Goal: Find specific fact: Find specific fact

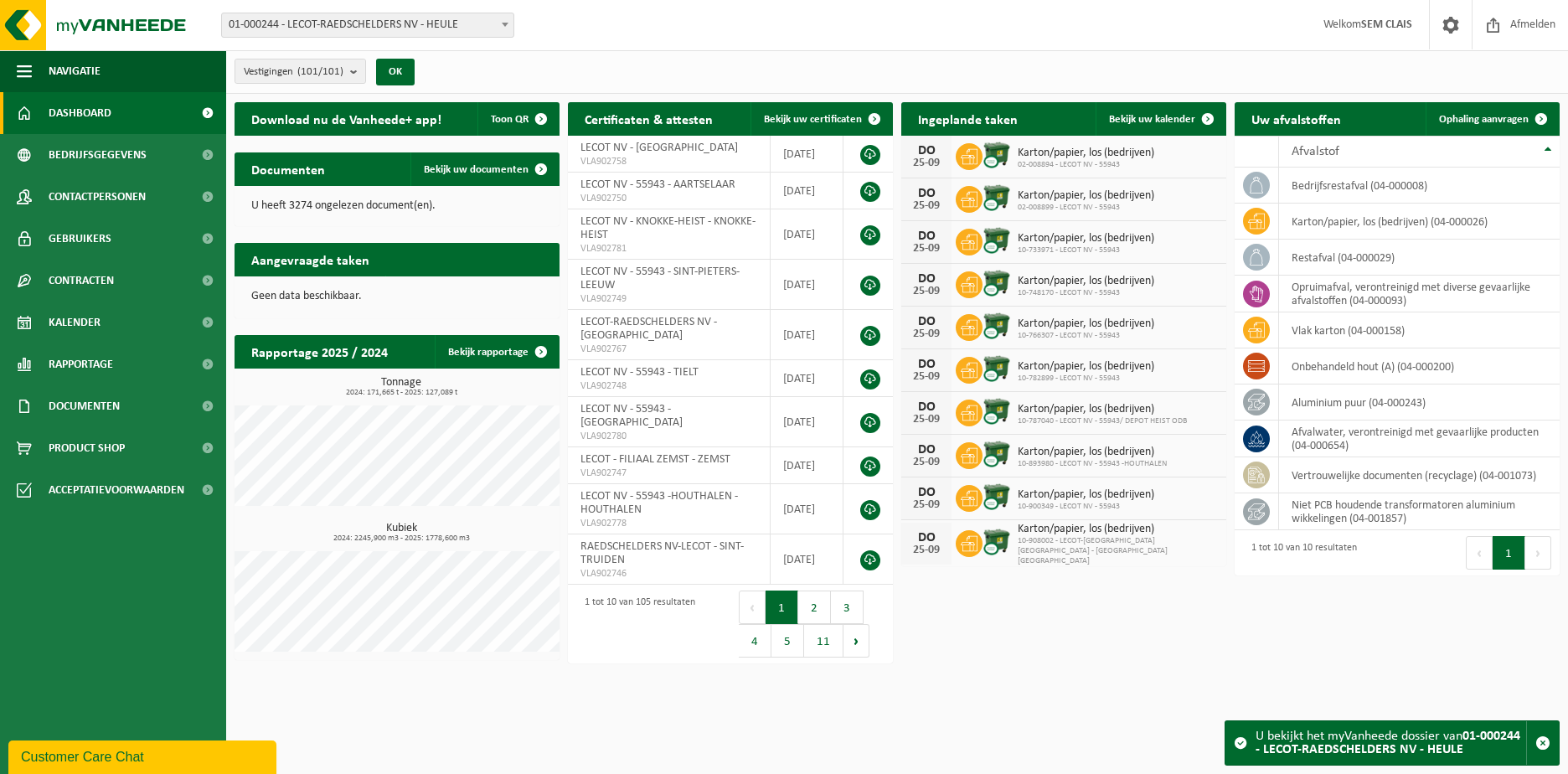
click at [1404, 621] on div "Download nu de Vanheede+ app! Toon QR Certificaten & attesten Bekijk uw certifi…" at bounding box center [897, 381] width 1334 height 575
drag, startPoint x: 1344, startPoint y: 445, endPoint x: 1297, endPoint y: 450, distance: 47.3
click at [1297, 450] on td "afvalwater, verontreinigd met gevaarlijke producten (04-000654)" at bounding box center [1419, 439] width 281 height 37
drag, startPoint x: 1297, startPoint y: 450, endPoint x: 1370, endPoint y: 444, distance: 73.2
click at [1370, 444] on td "afvalwater, verontreinigd met gevaarlijke producten (04-000654)" at bounding box center [1419, 439] width 281 height 37
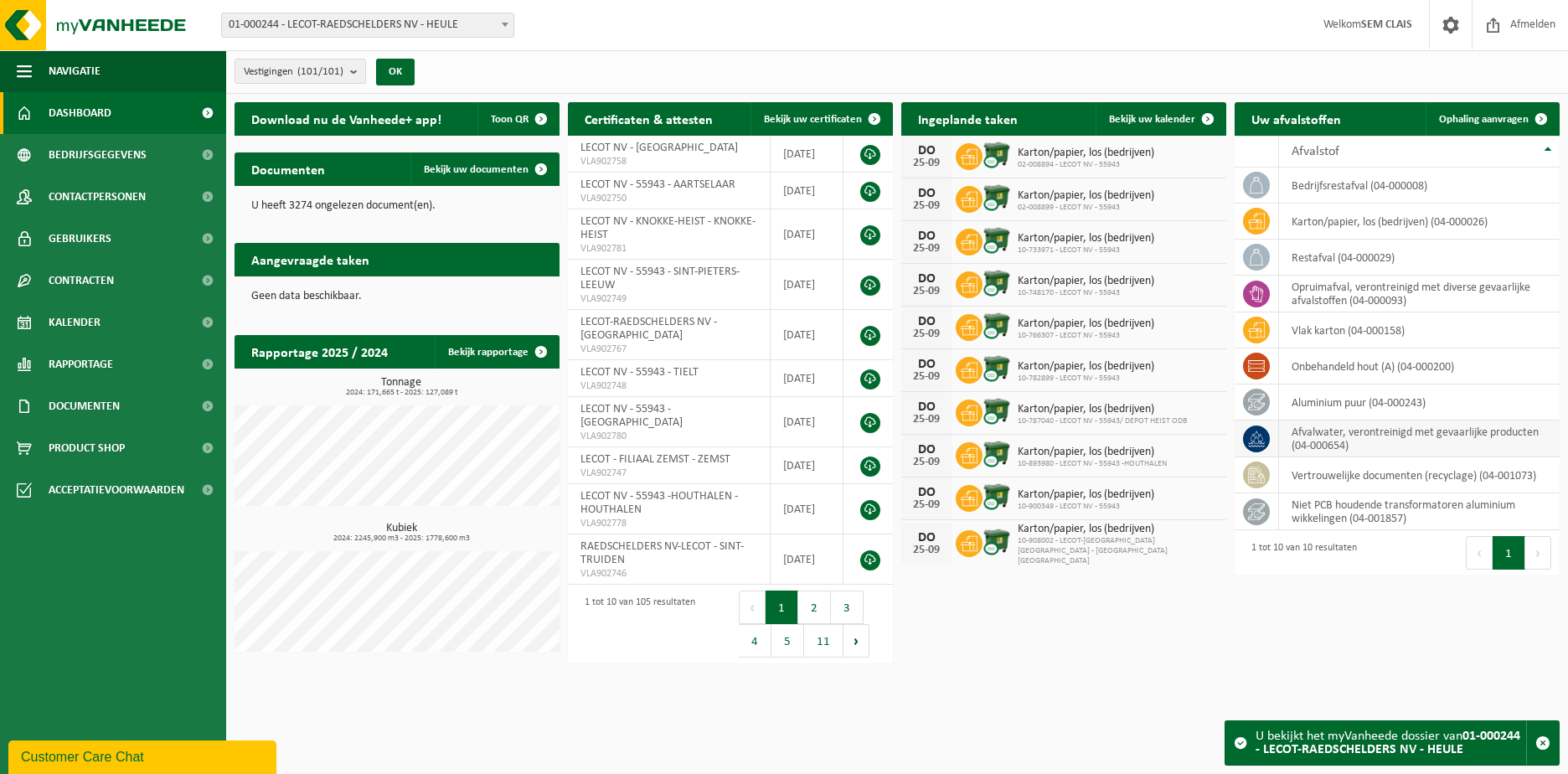
click at [1252, 435] on icon at bounding box center [1256, 437] width 12 height 13
drag, startPoint x: 1346, startPoint y: 445, endPoint x: 1296, endPoint y: 450, distance: 50.2
click at [1296, 450] on td "afvalwater, verontreinigd met gevaarlijke producten (04-000654)" at bounding box center [1419, 439] width 281 height 37
copy td "04-000654"
drag, startPoint x: 1542, startPoint y: 432, endPoint x: 1292, endPoint y: 437, distance: 250.0
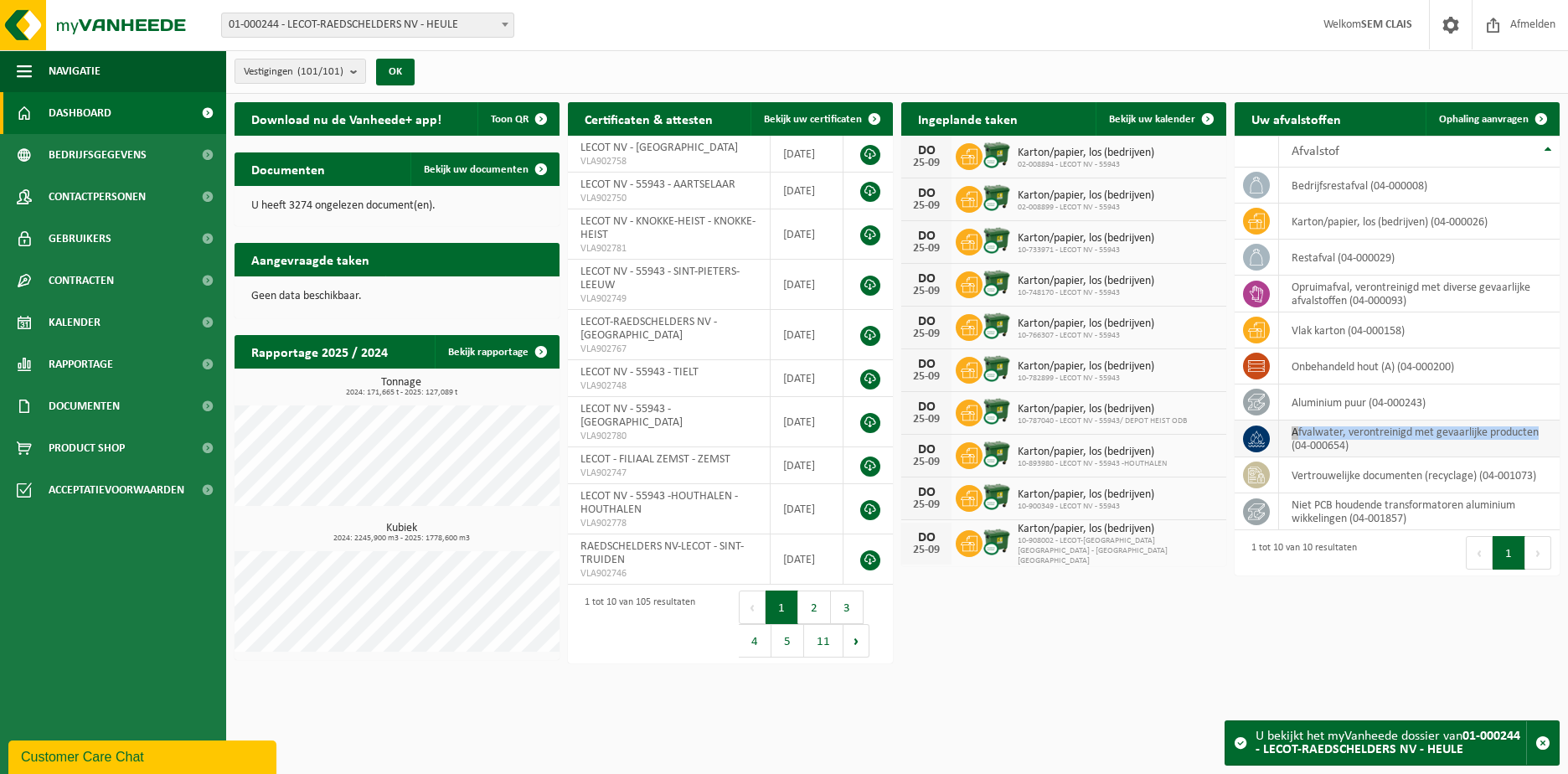
click at [1292, 437] on td "afvalwater, verontreinigd met gevaarlijke producten (04-000654)" at bounding box center [1419, 439] width 281 height 37
copy td "afvalwater, verontreinigd met gevaarlijke producten"
